Goal: Use online tool/utility: Use online tool/utility

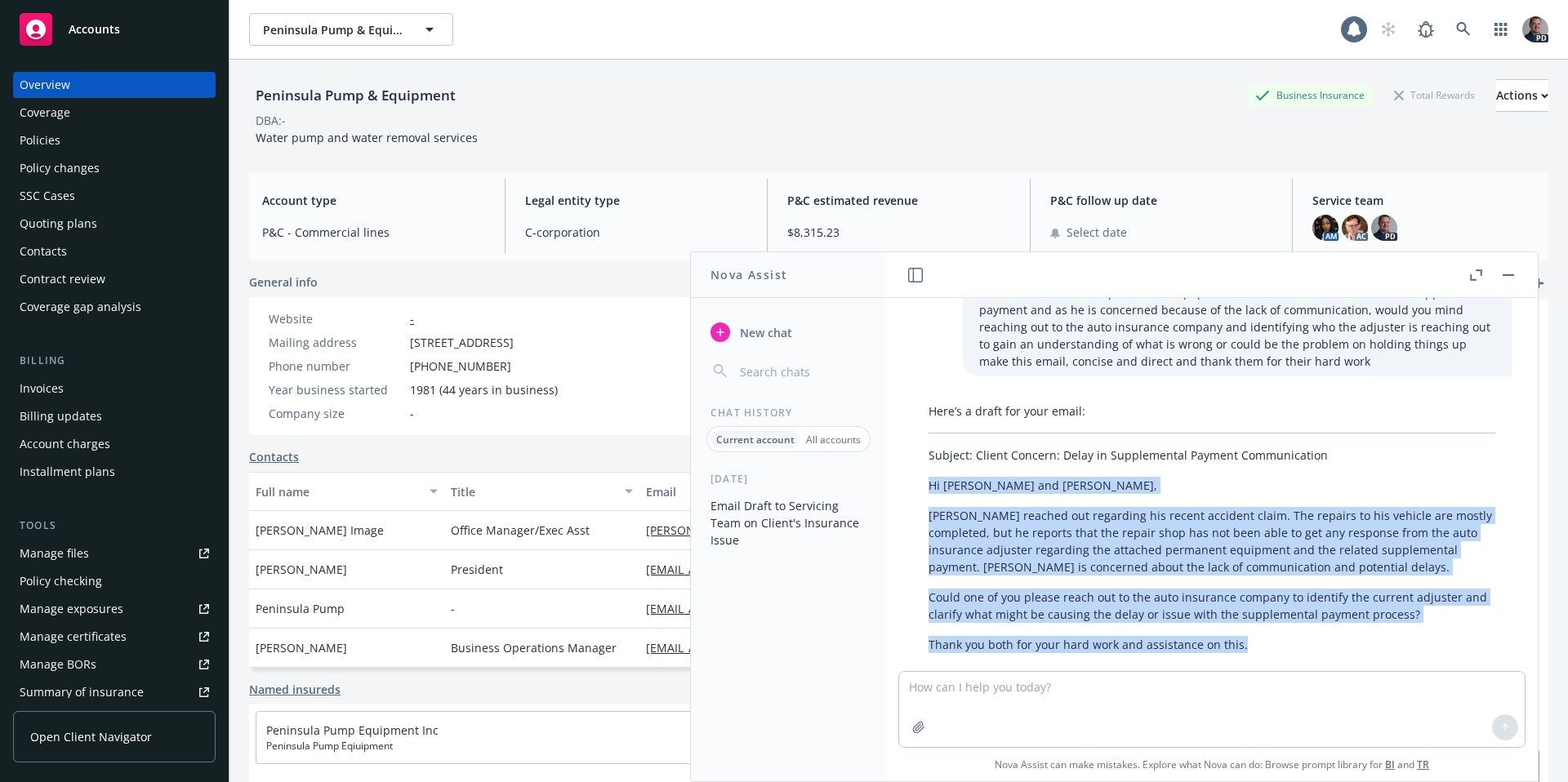
scroll to position [108, 0]
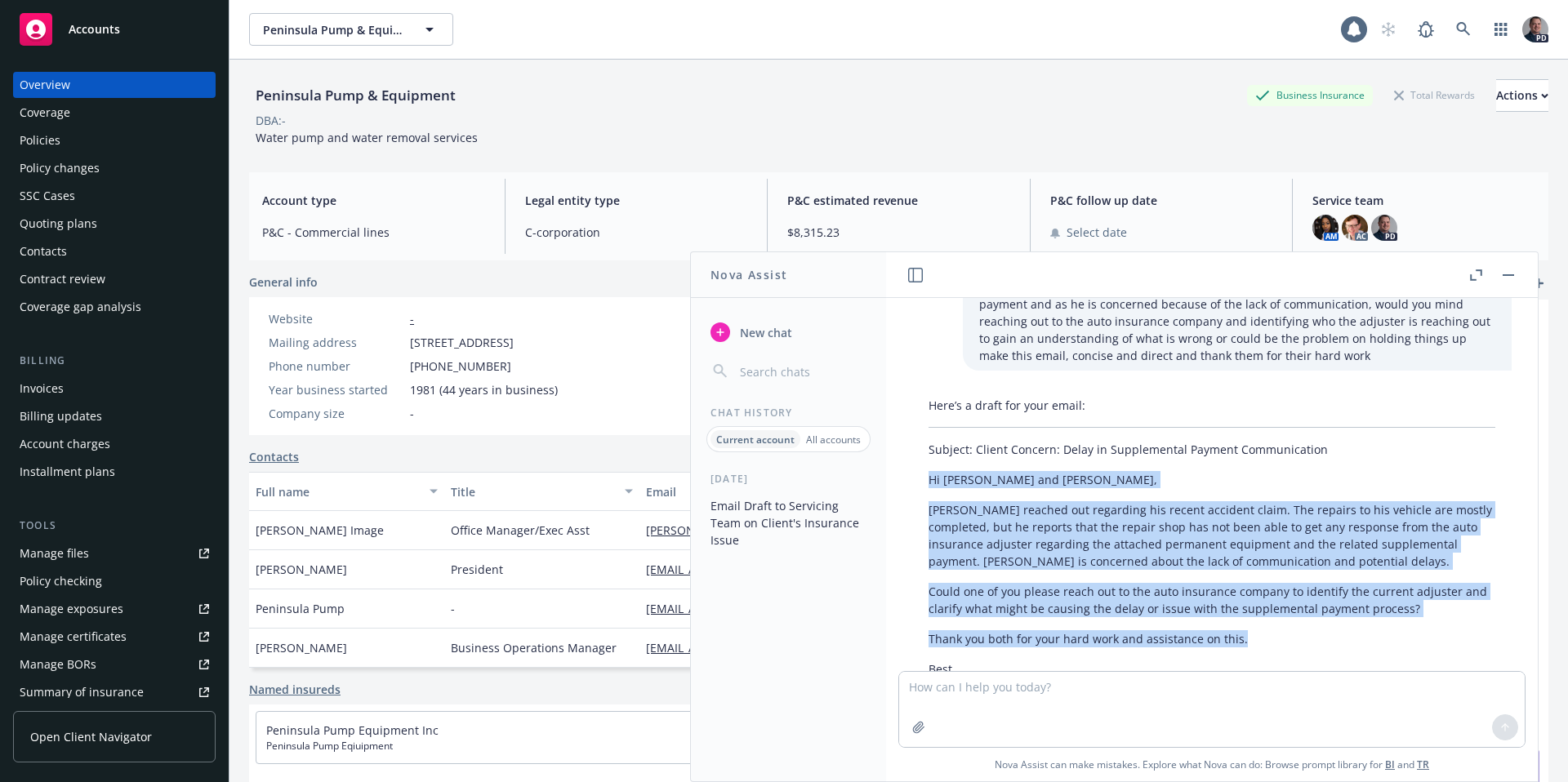
click at [1507, 279] on button "button" at bounding box center [1509, 276] width 20 height 20
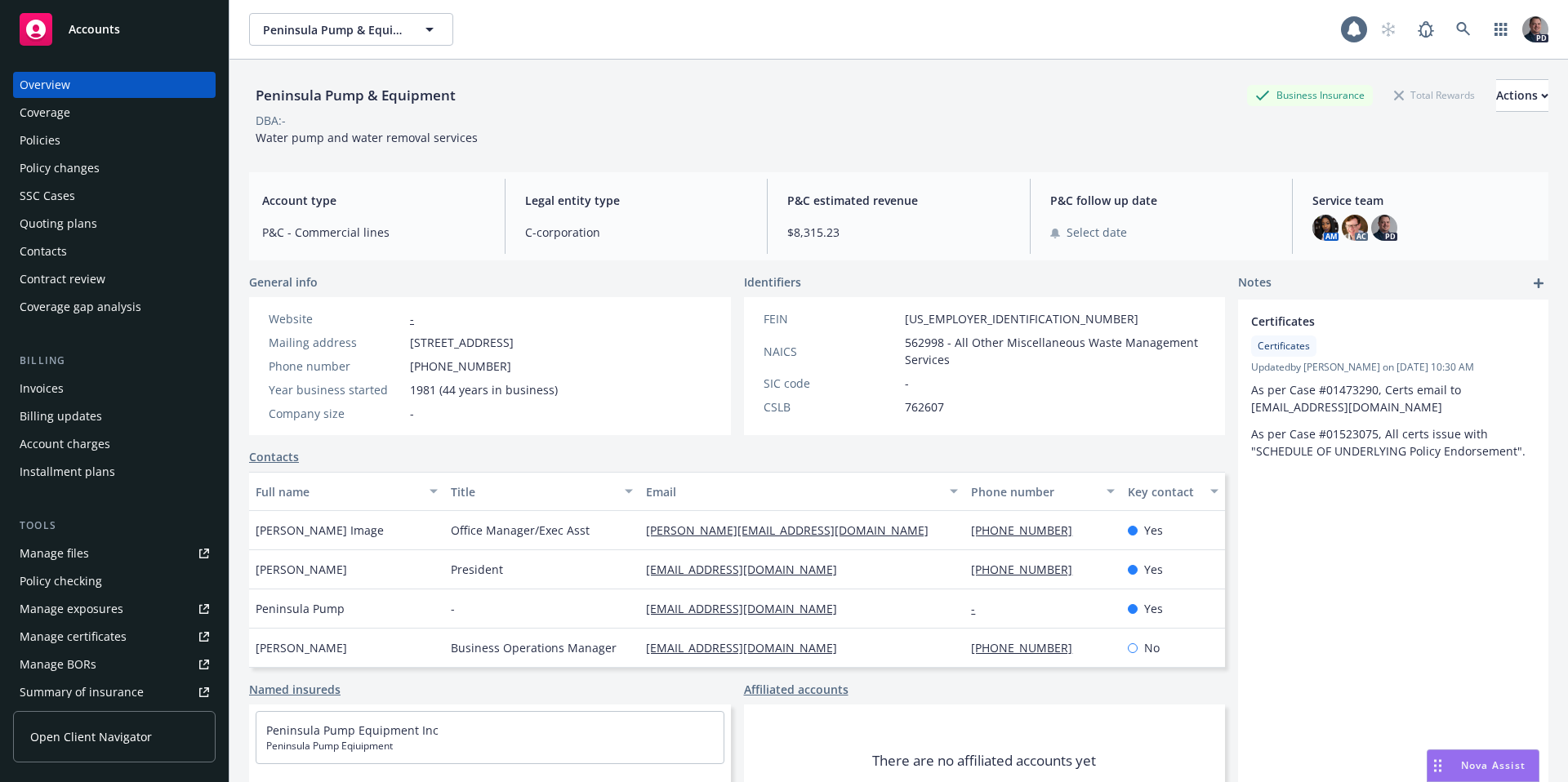
click at [113, 32] on span "Accounts" at bounding box center [94, 29] width 52 height 13
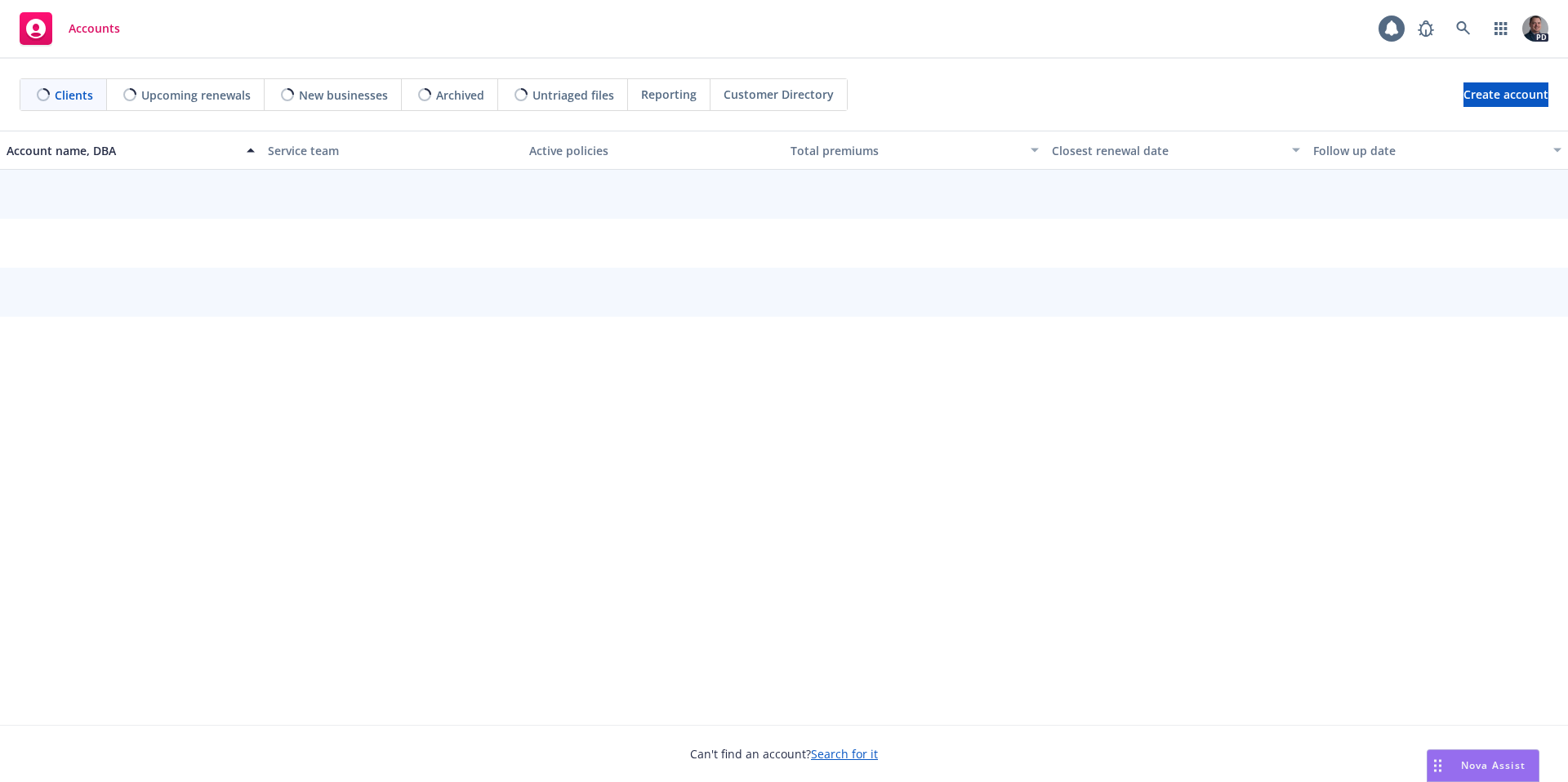
click at [1476, 764] on span "Nova Assist" at bounding box center [1494, 765] width 64 height 14
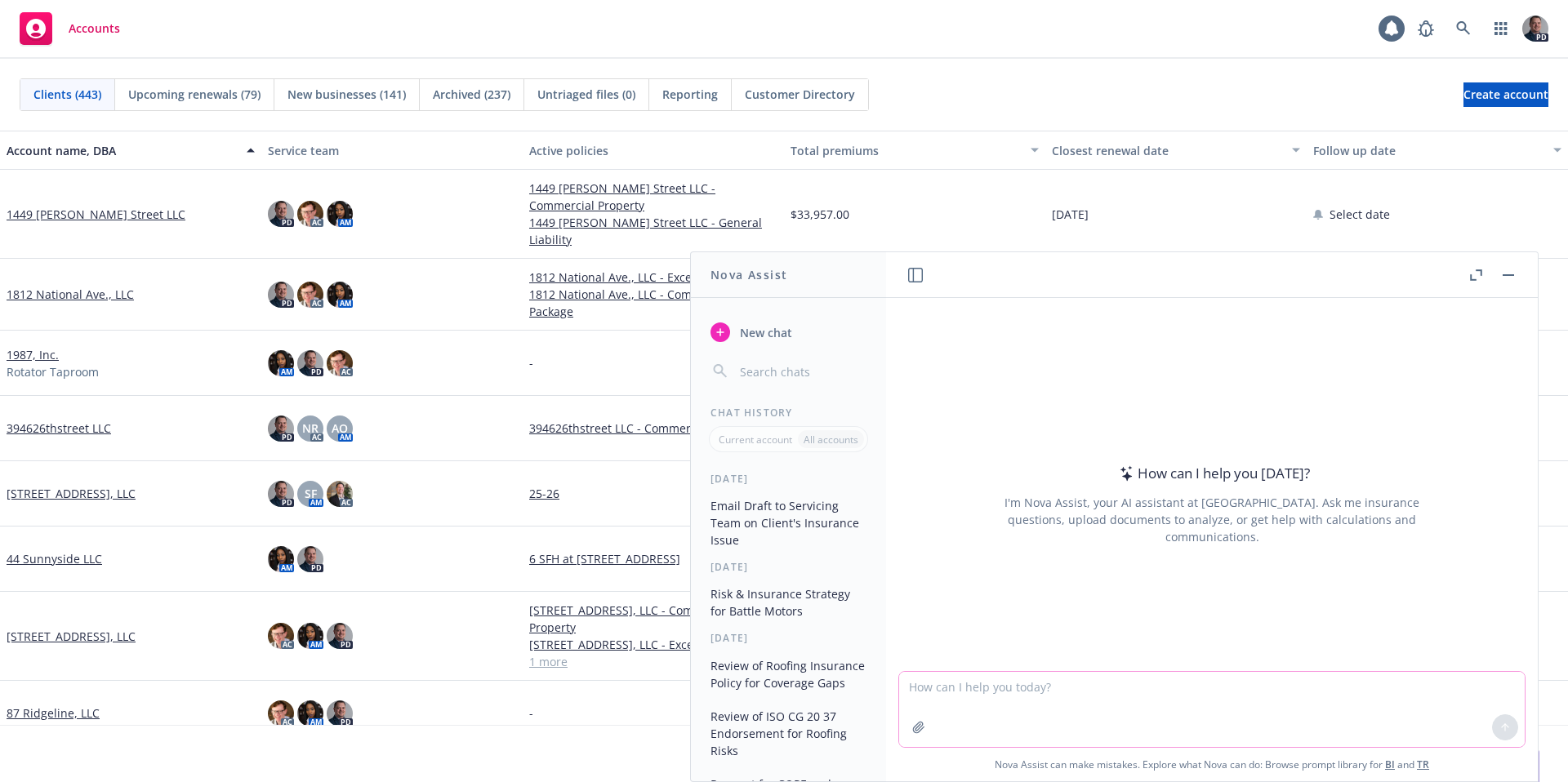
click at [1094, 696] on textarea at bounding box center [1212, 709] width 626 height 75
click at [1317, 686] on textarea at bounding box center [1212, 709] width 626 height 75
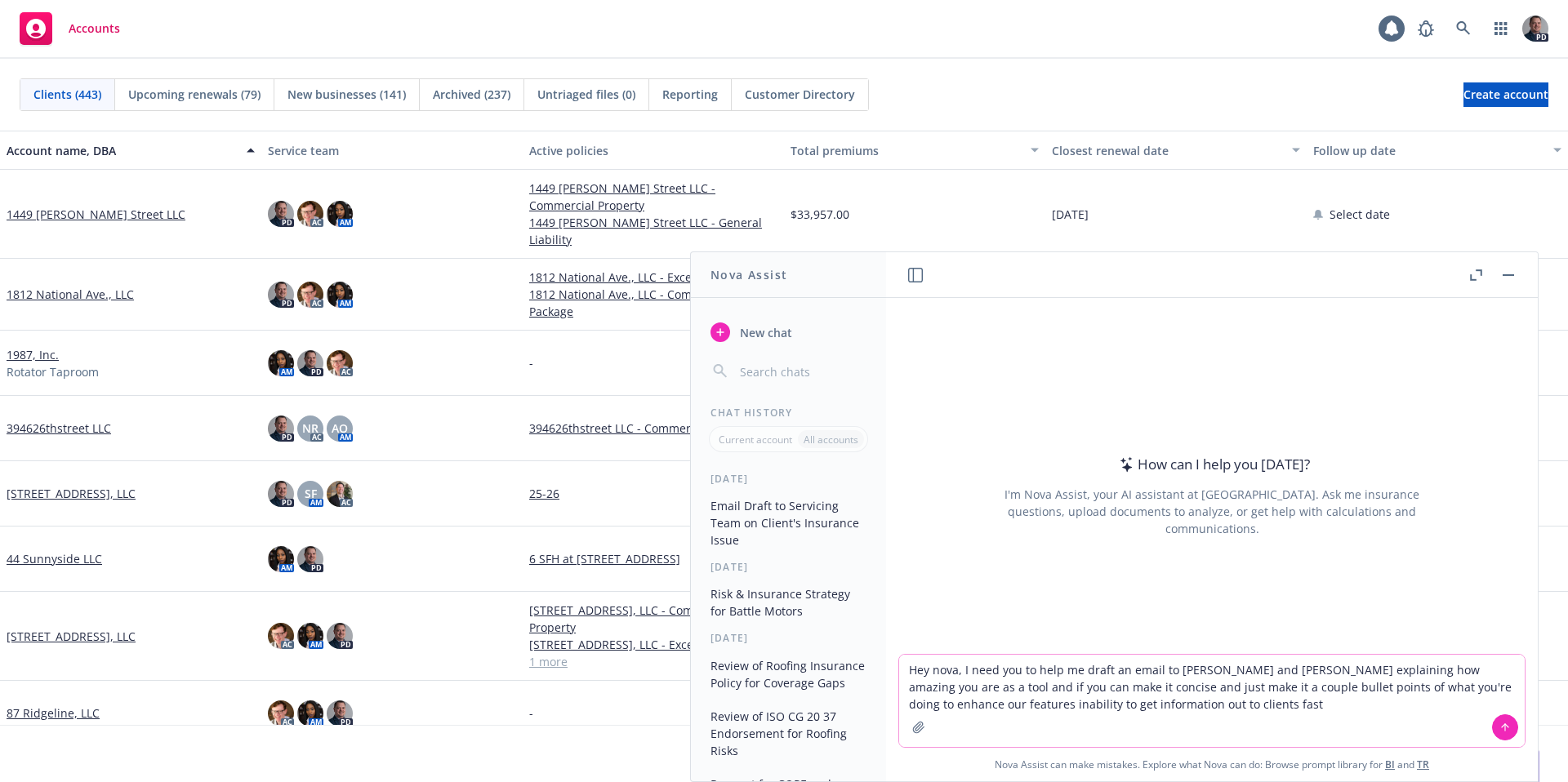
type textarea "Hey nova, I need you to help me draft an email to [PERSON_NAME] and [PERSON_NAM…"
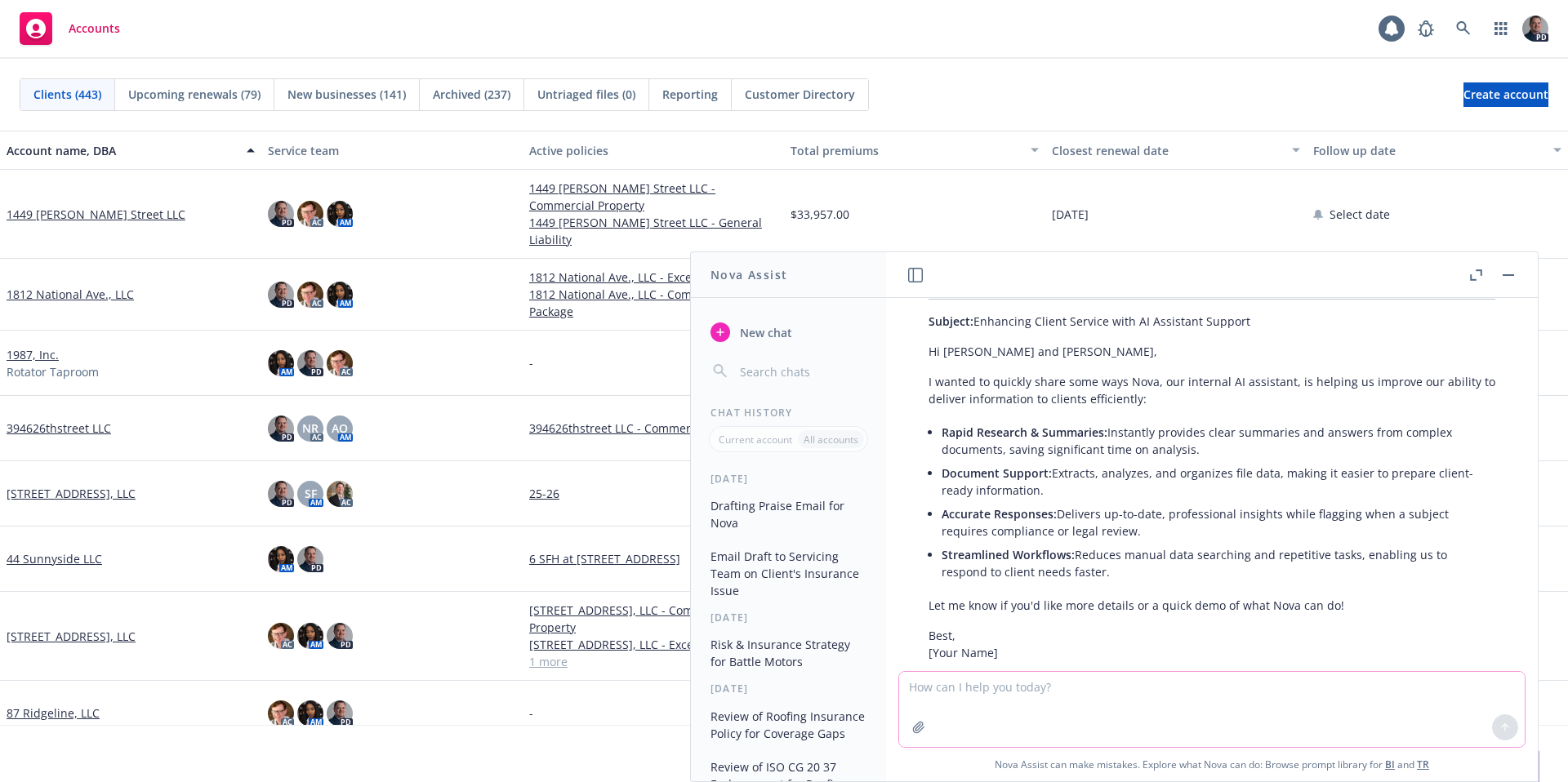
scroll to position [170, 0]
drag, startPoint x: 986, startPoint y: 692, endPoint x: 796, endPoint y: 697, distance: 190.1
click at [886, 697] on div "Nova Assist New chat Chat History Current account All accounts [DATE] Drafting …" at bounding box center [1212, 516] width 653 height 531
drag, startPoint x: 1008, startPoint y: 686, endPoint x: 767, endPoint y: 674, distance: 241.3
click at [886, 674] on div "Nova Assist New chat Chat History Current account All accounts [DATE] Drafting …" at bounding box center [1212, 516] width 653 height 531
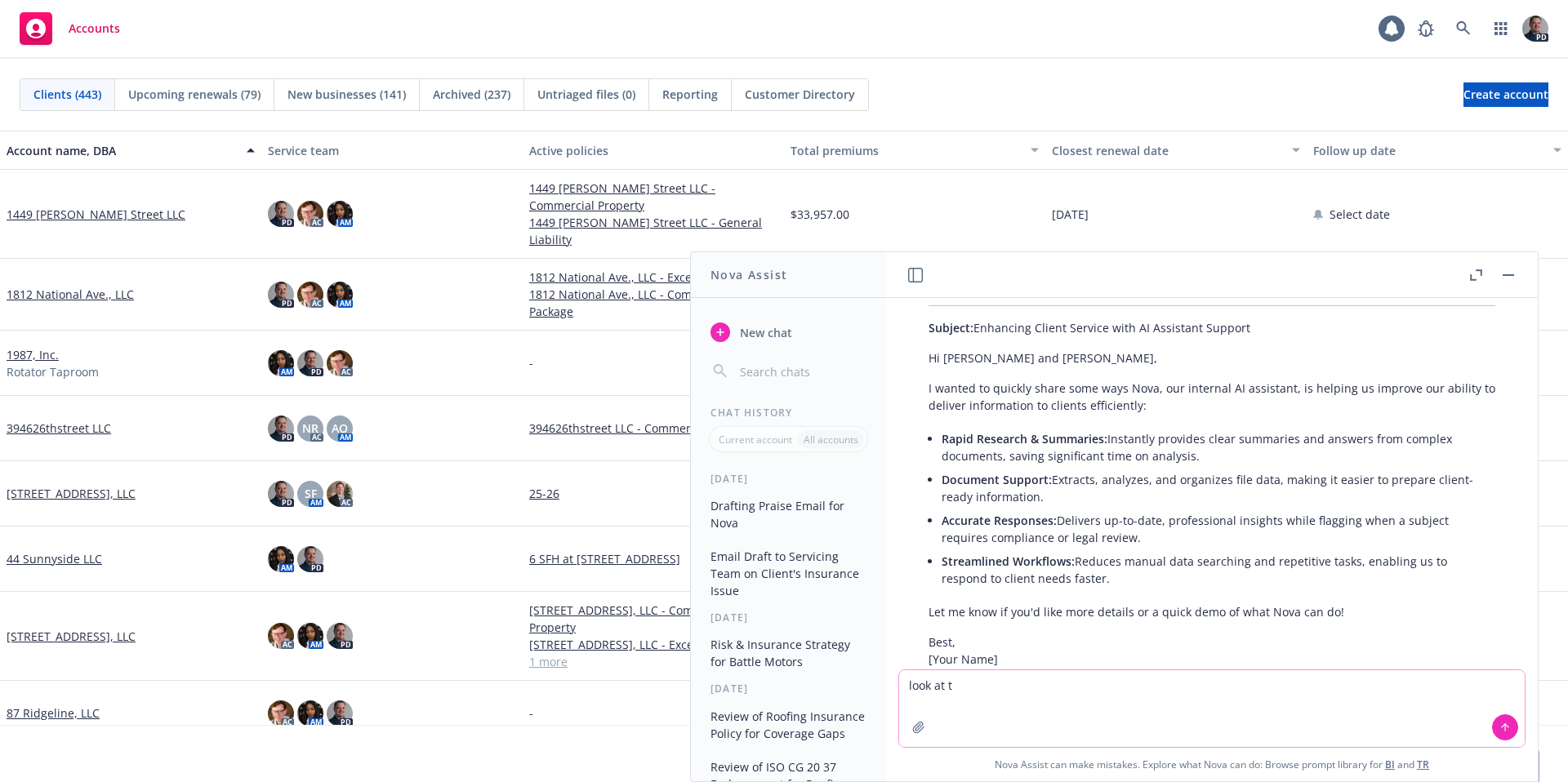
scroll to position [176, 0]
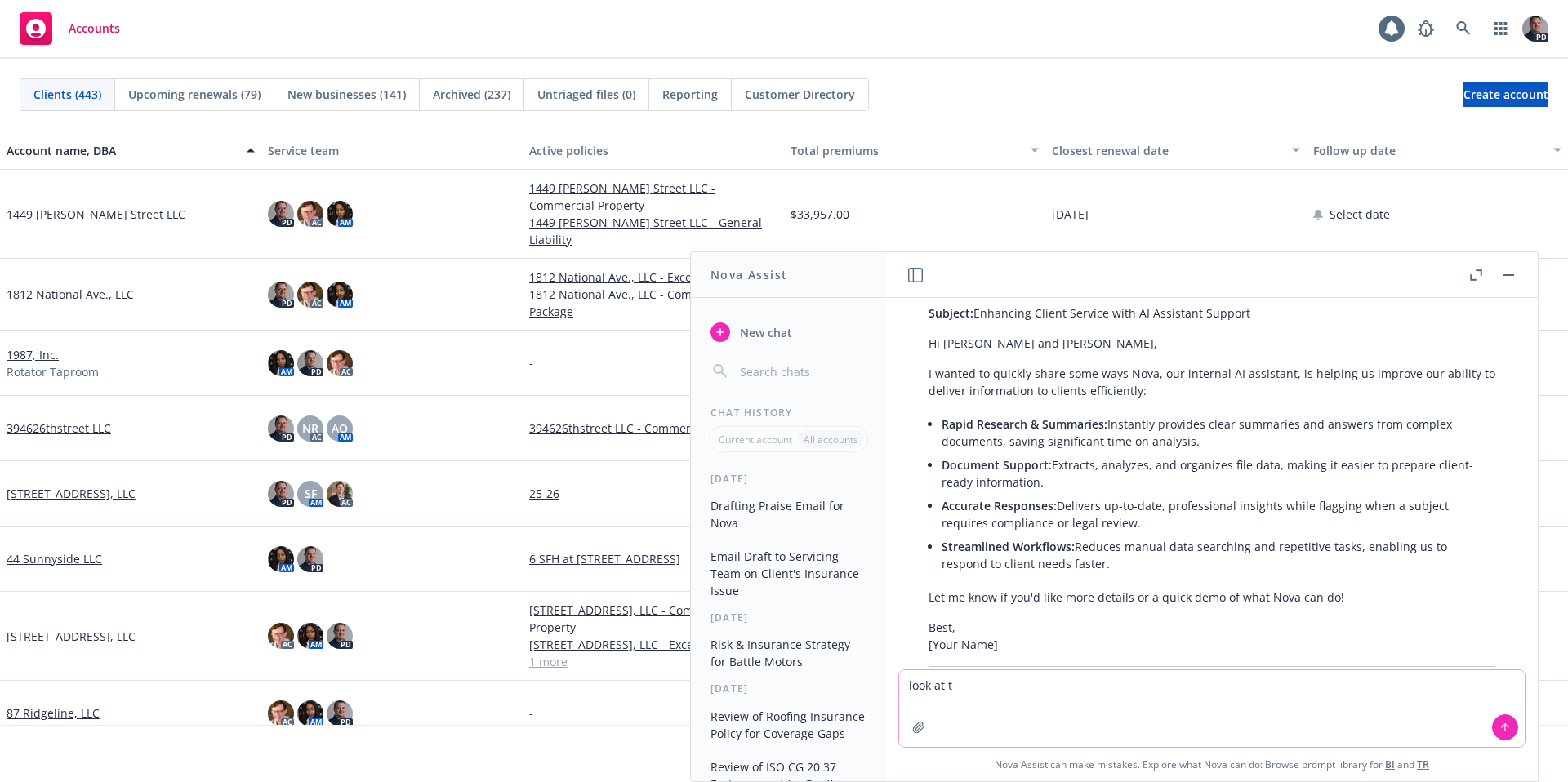
type textarea "look at t"
click at [755, 327] on span "New chat" at bounding box center [764, 332] width 55 height 17
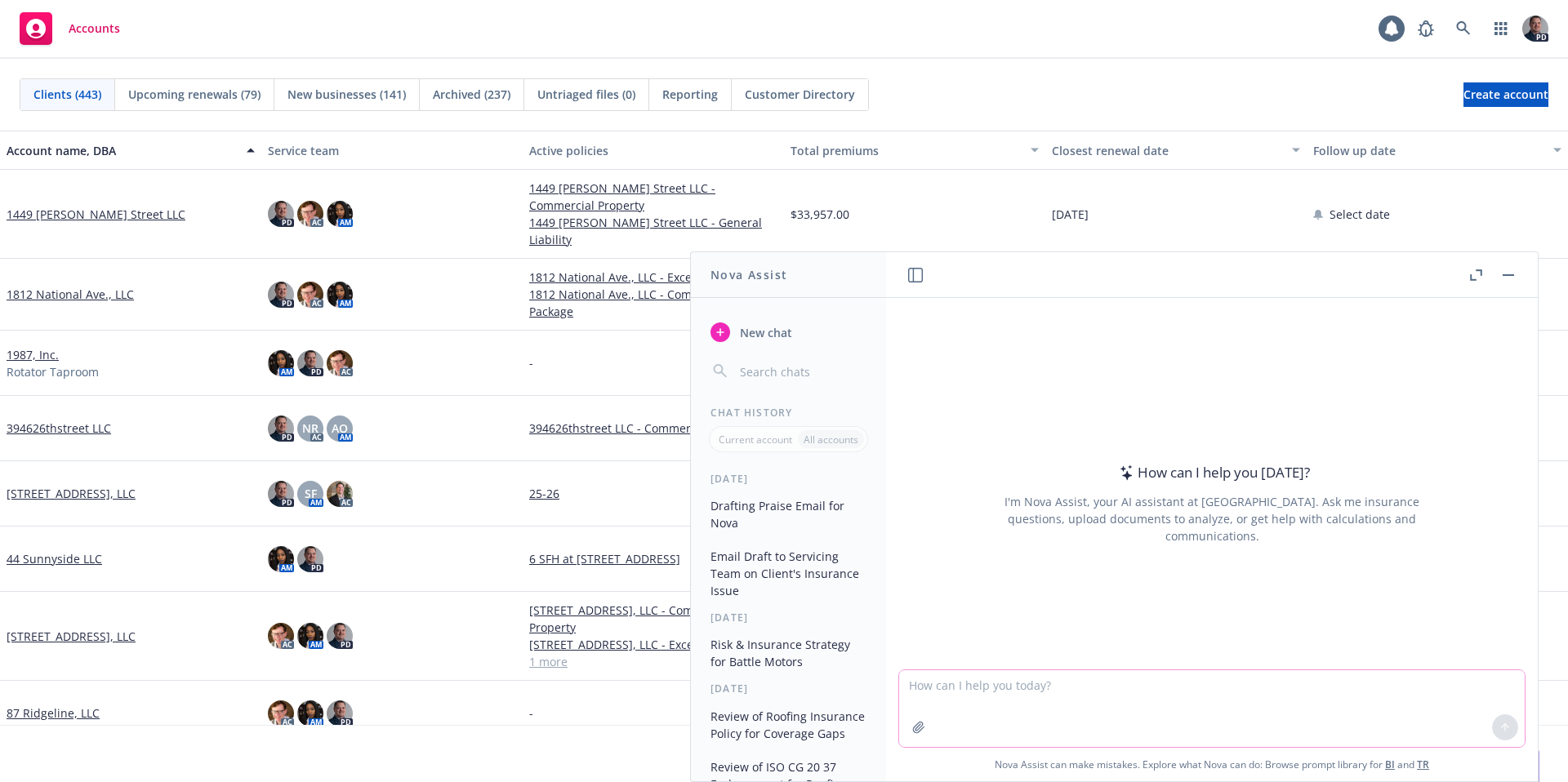
click at [916, 733] on icon "button" at bounding box center [919, 728] width 13 height 13
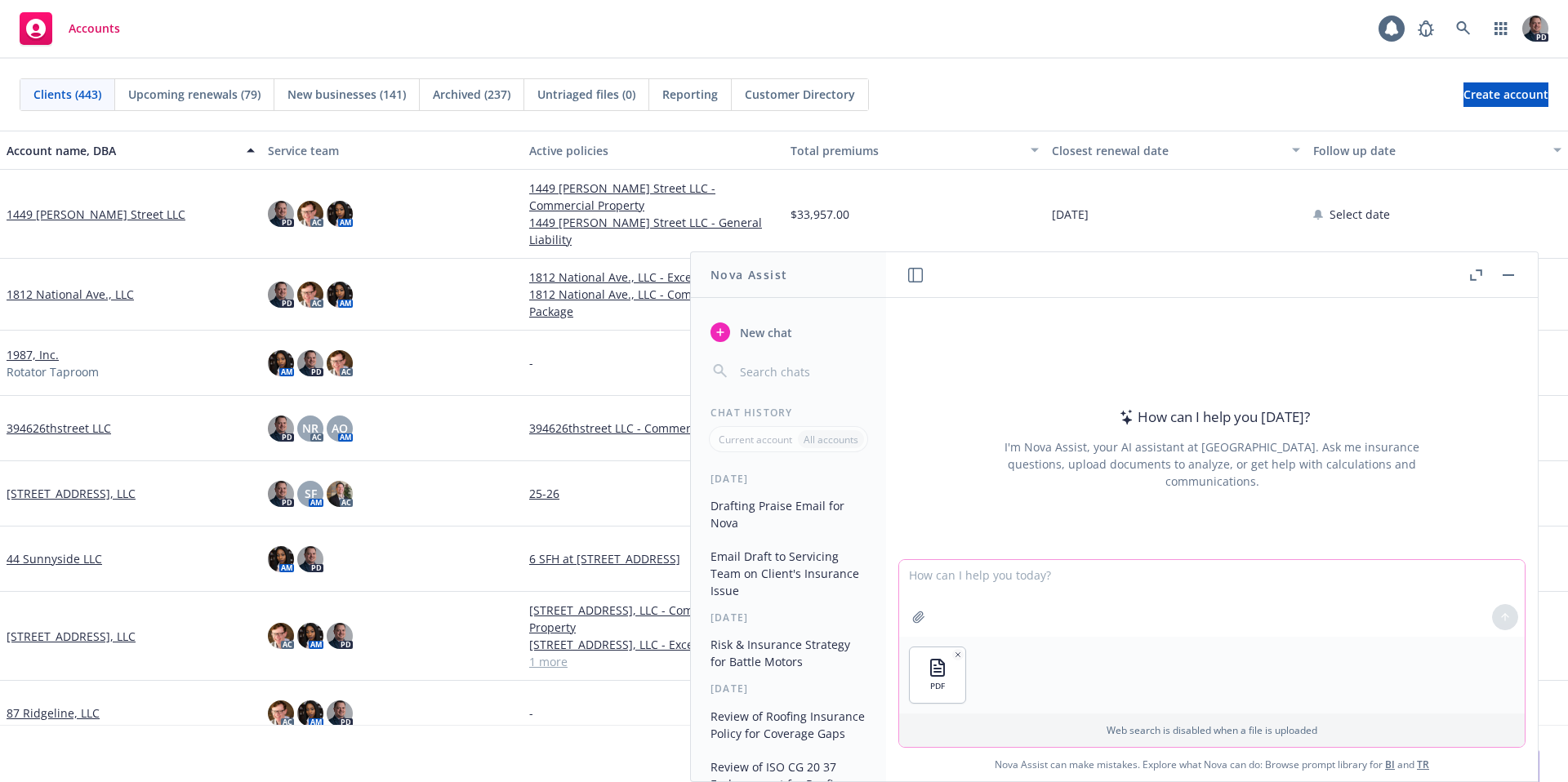
click at [1213, 584] on textarea at bounding box center [1212, 599] width 626 height 77
click at [1207, 591] on textarea at bounding box center [1212, 599] width 626 height 77
click at [1206, 589] on textarea at bounding box center [1212, 599] width 626 height 77
click at [1175, 585] on textarea at bounding box center [1212, 599] width 626 height 77
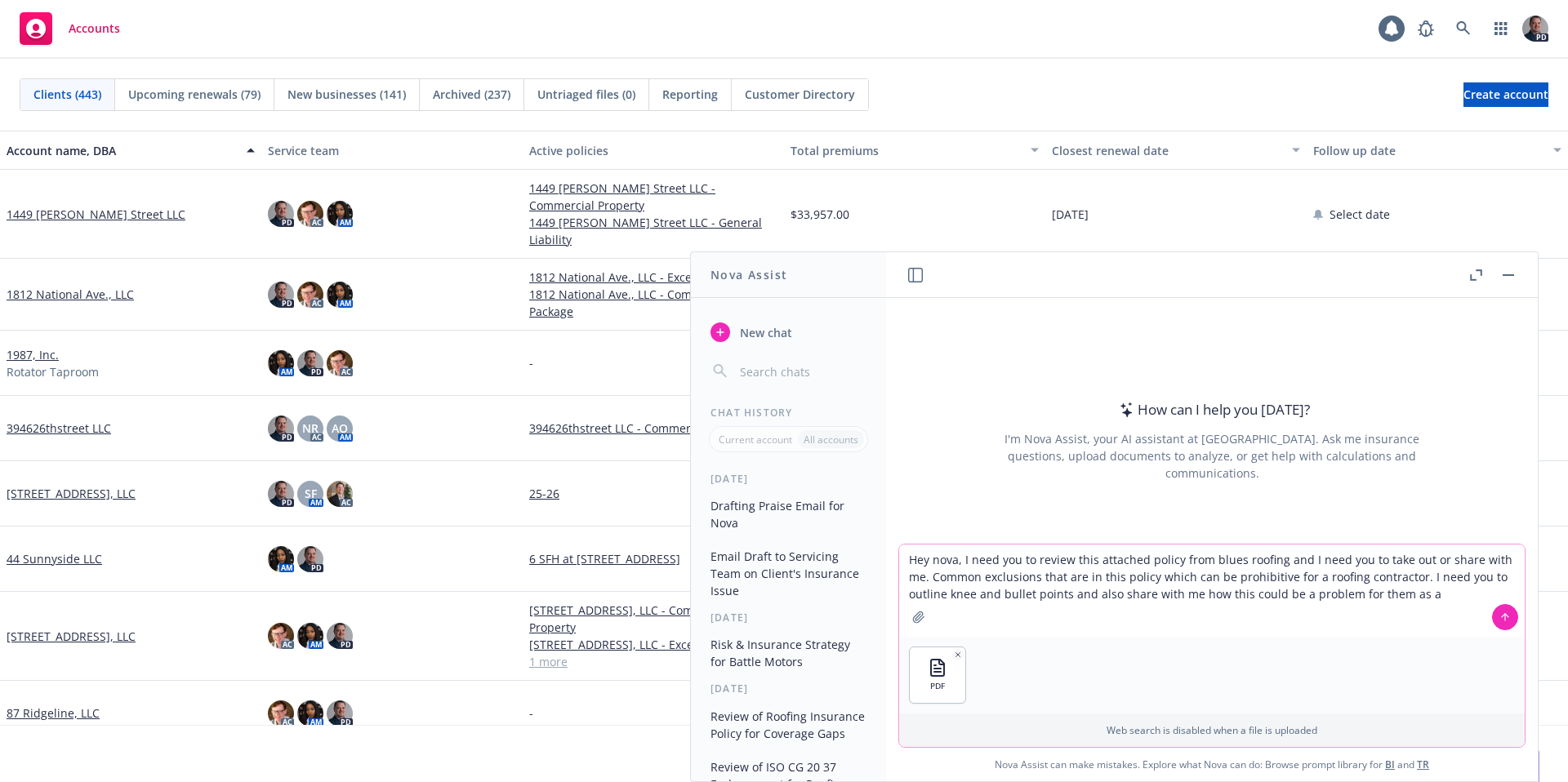
type textarea "Hey nova, I need you to review this attached policy from blues roofing and I ne…"
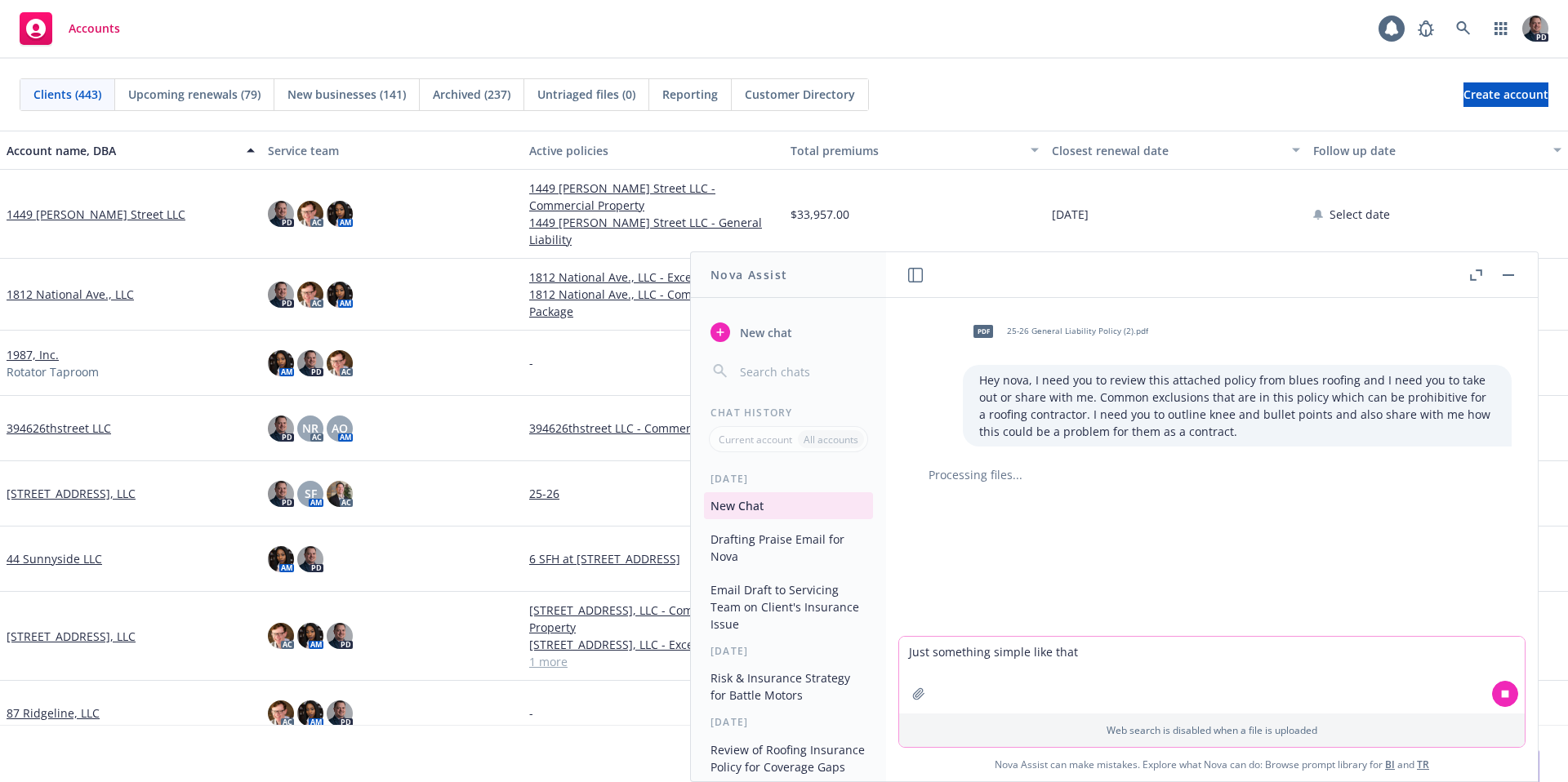
type textarea "Just something simple like that right"
drag, startPoint x: 1093, startPoint y: 650, endPoint x: 877, endPoint y: 634, distance: 216.6
click at [886, 634] on div "Nova Assist New chat Chat History Current account All accounts [DATE] New Chat …" at bounding box center [1212, 516] width 653 height 531
click at [1475, 273] on icon "button" at bounding box center [1476, 275] width 13 height 12
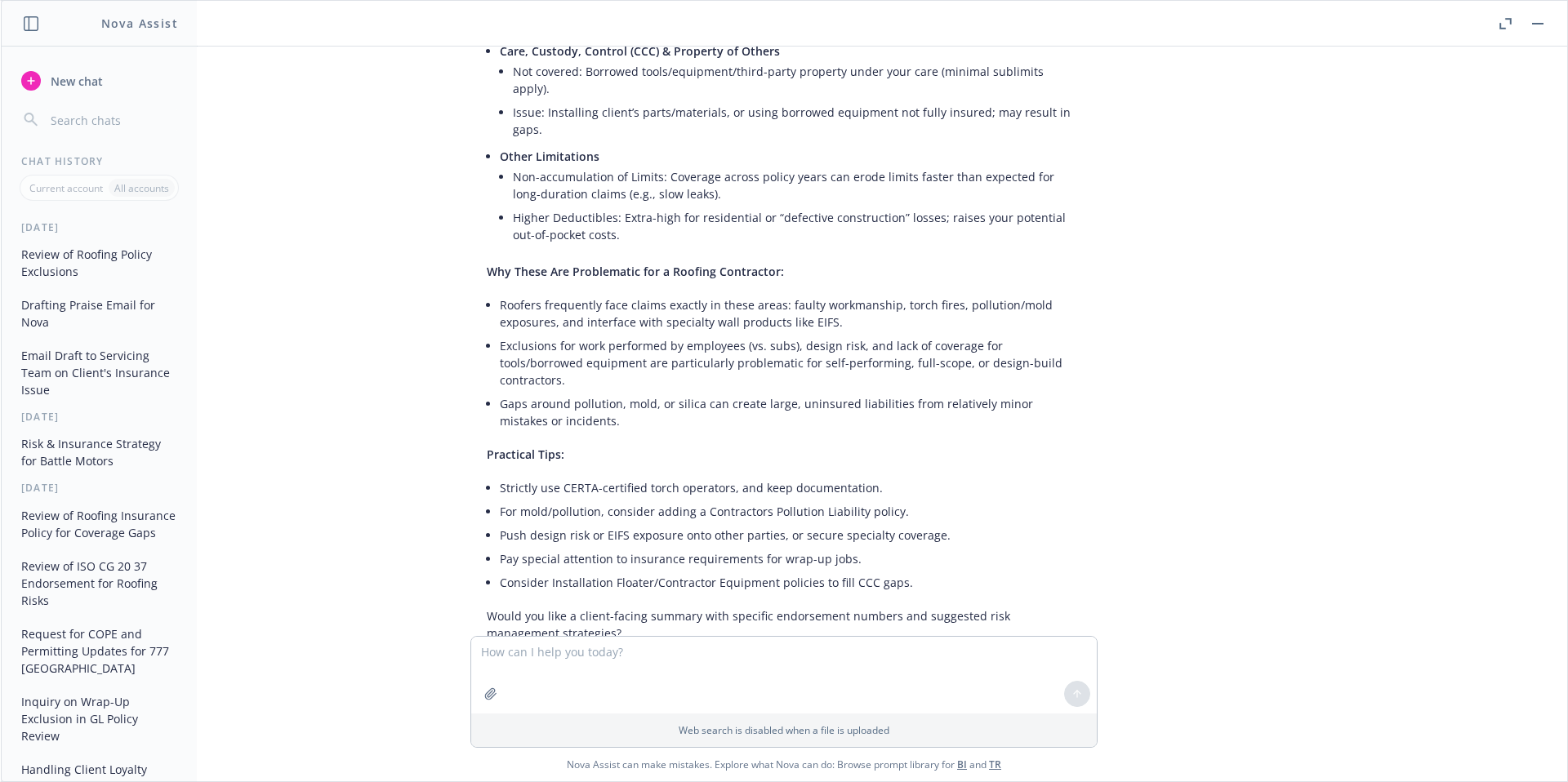
scroll to position [1108, 0]
click at [828, 663] on textarea at bounding box center [784, 675] width 626 height 77
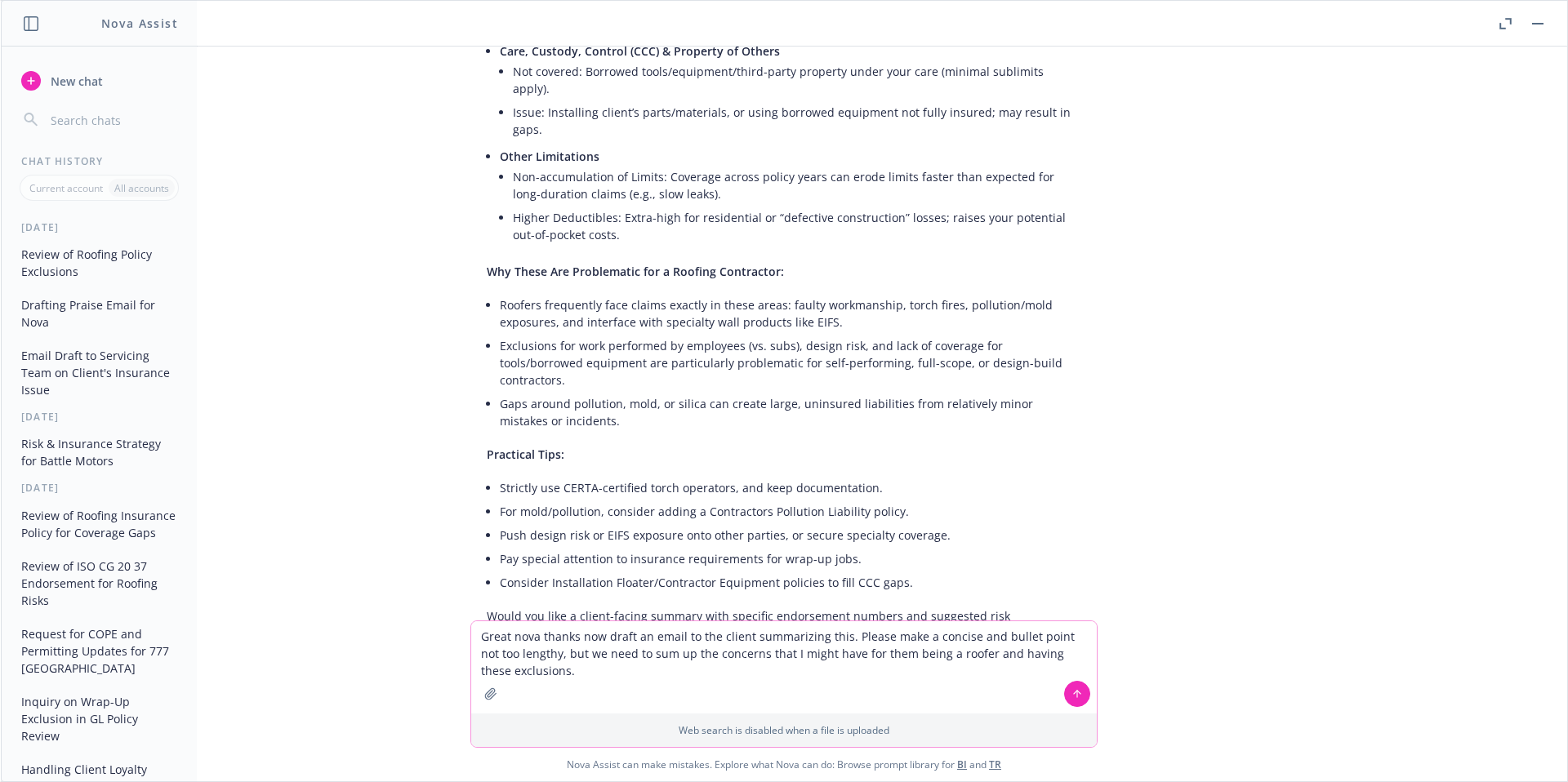
type textarea "Great nova thanks now draft an email to the client summarizing this. Please mak…"
click at [1072, 691] on icon at bounding box center [1077, 694] width 12 height 12
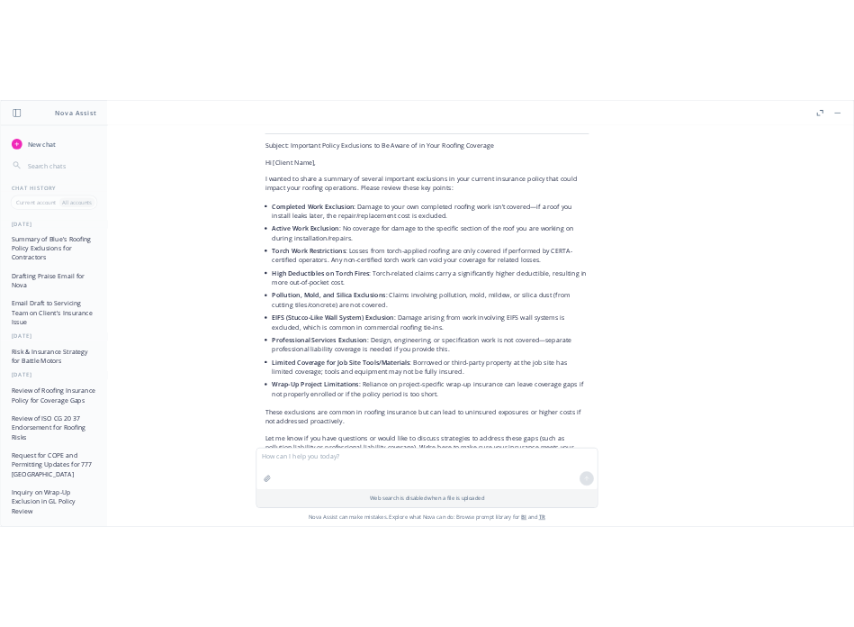
scroll to position [1999, 0]
